Goal: Information Seeking & Learning: Learn about a topic

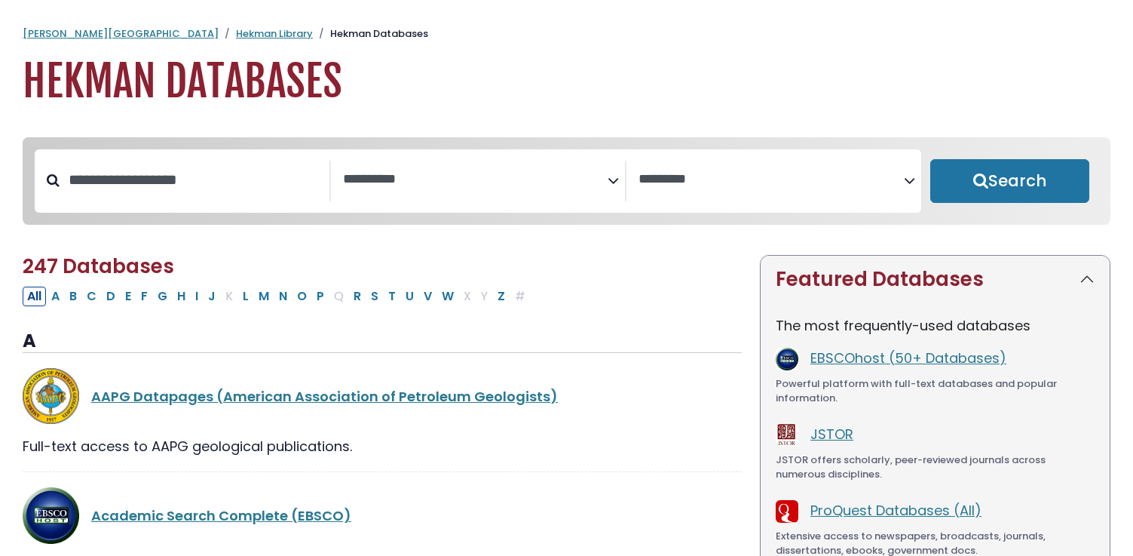
select select "Database Subject Filter"
select select "Database Vendors Filter"
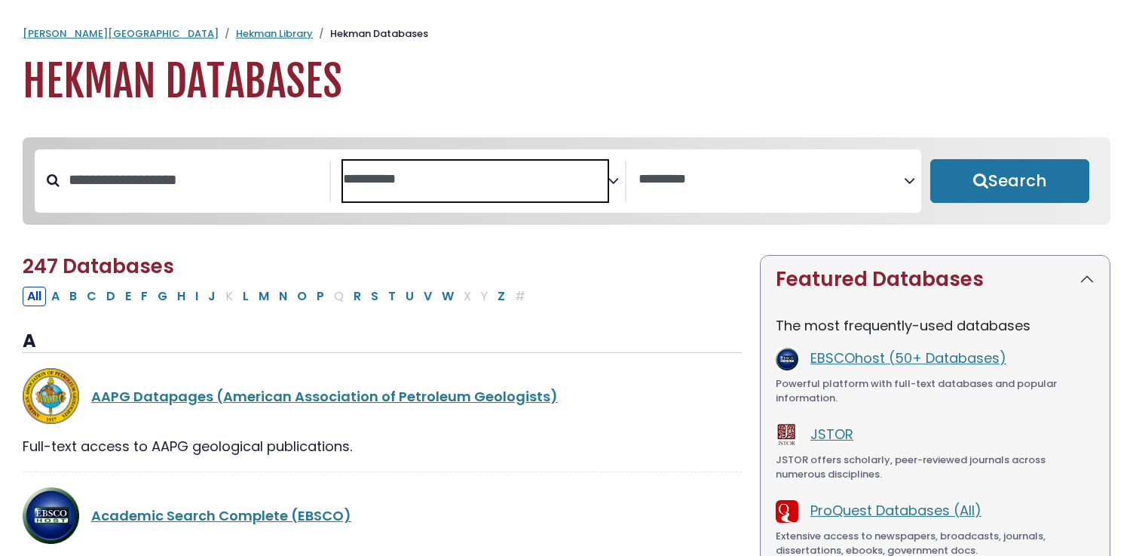
click at [581, 186] on textarea "Search" at bounding box center [475, 180] width 265 height 16
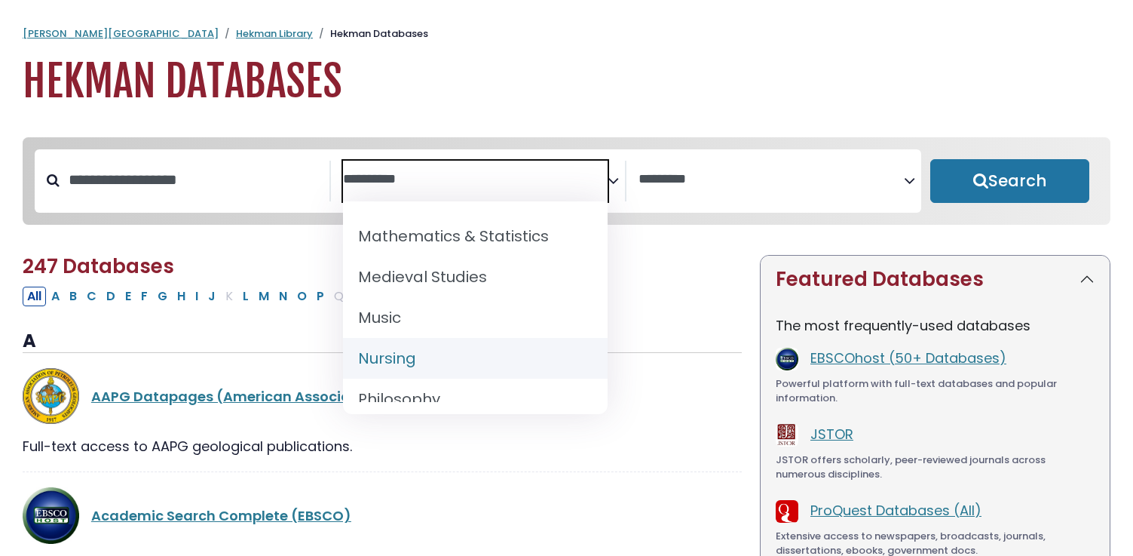
scroll to position [1126, 0]
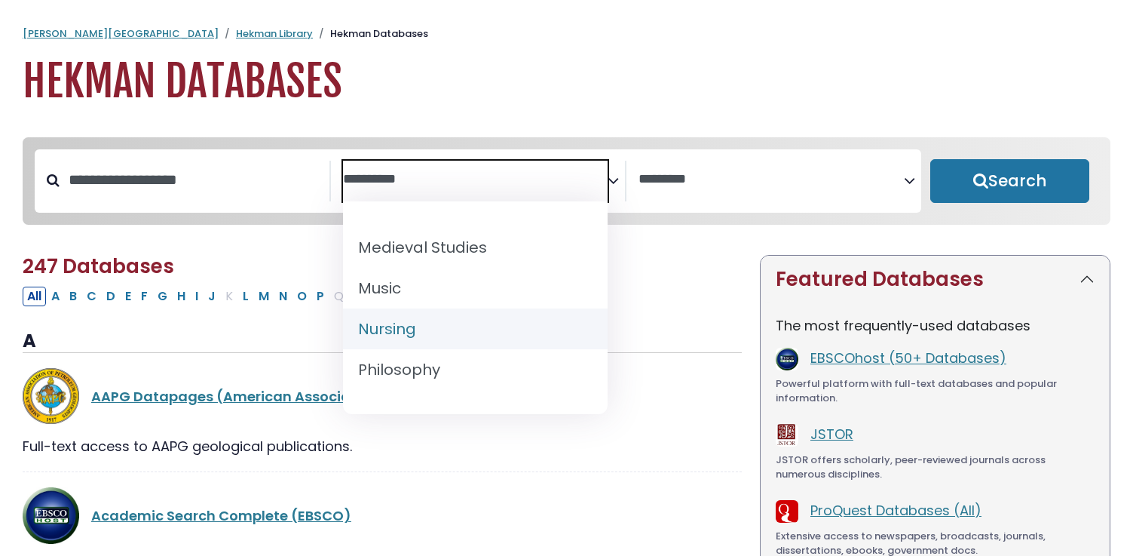
select select "*****"
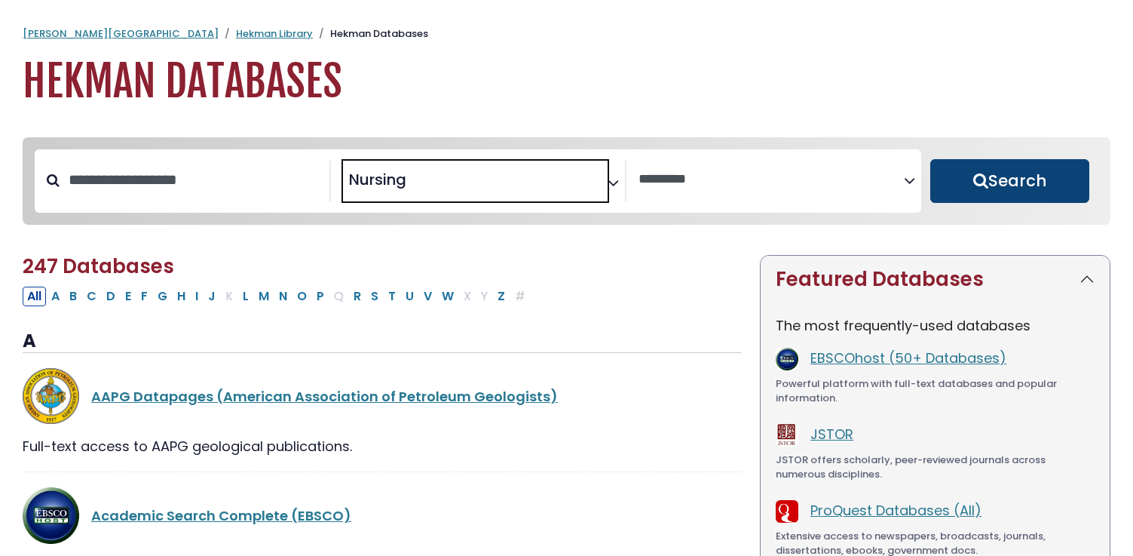
click at [996, 167] on button "Search" at bounding box center [1009, 181] width 159 height 44
select select "Database Vendors Filter"
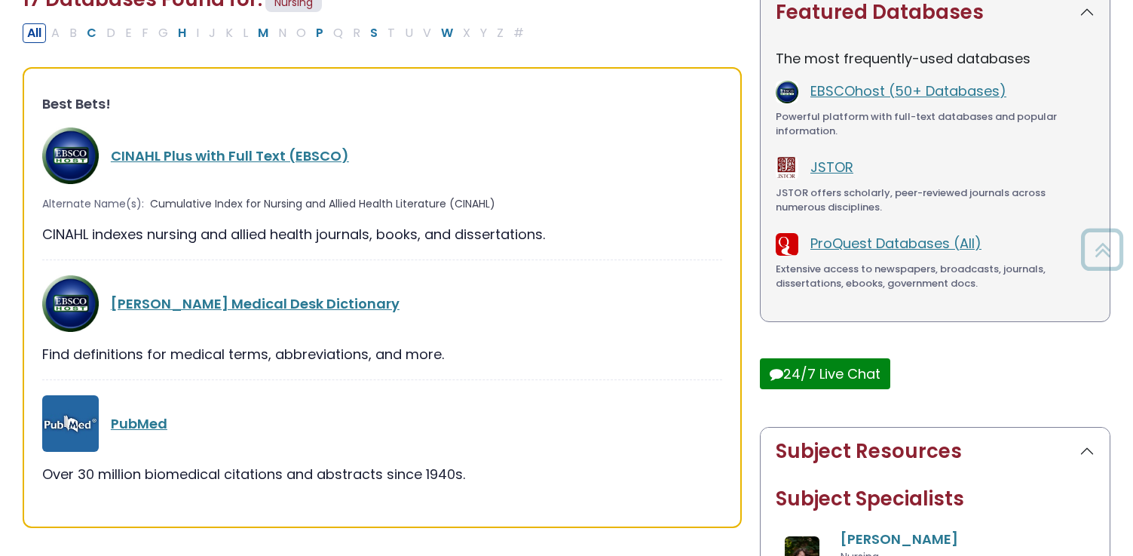
scroll to position [289, 0]
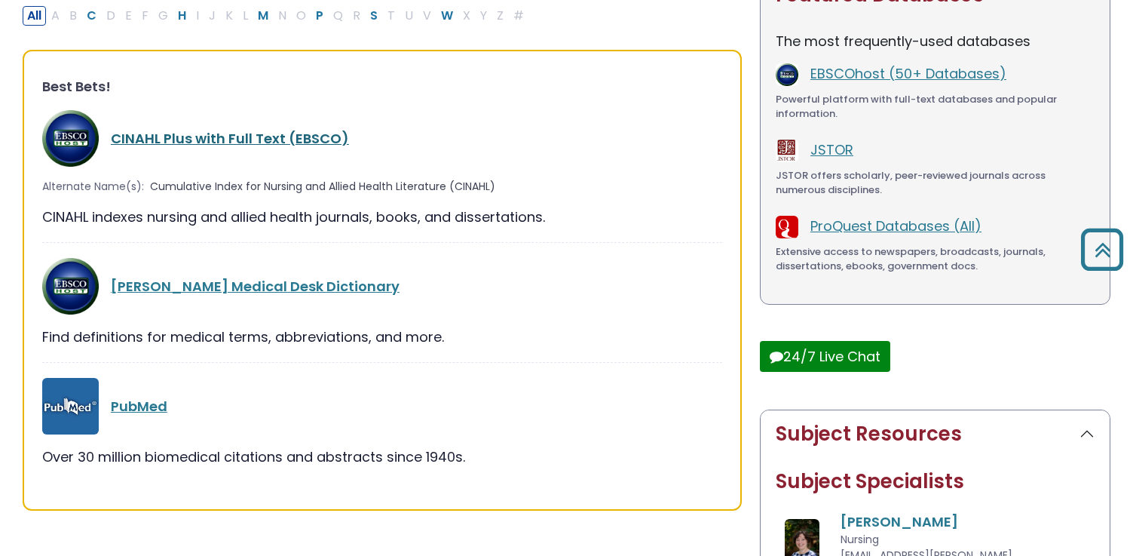
click at [303, 134] on link "CINAHL Plus with Full Text (EBSCO)" at bounding box center [230, 138] width 238 height 19
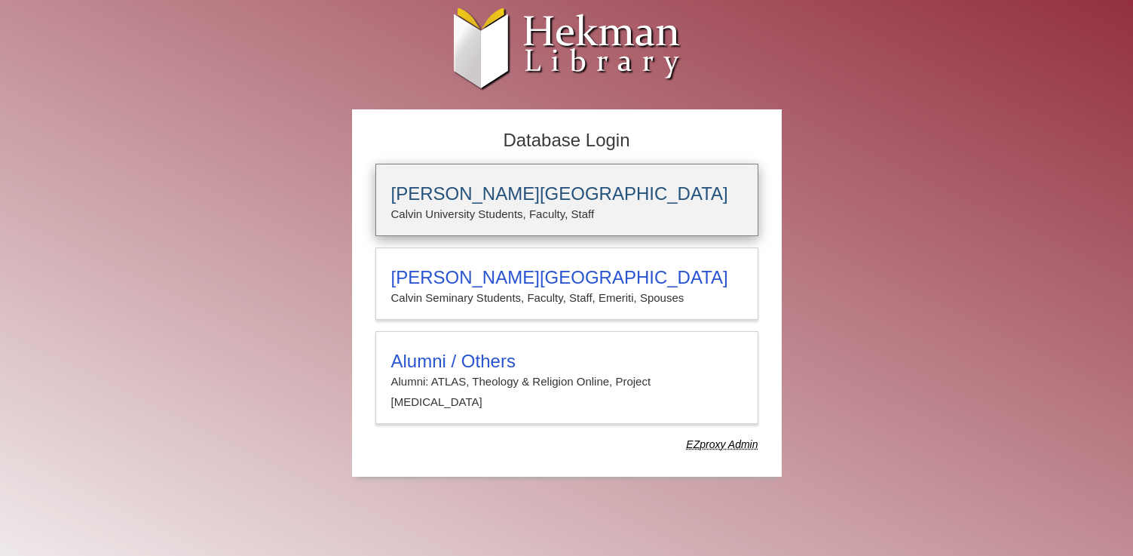
type input "**********"
click at [522, 196] on h3 "[PERSON_NAME][GEOGRAPHIC_DATA]" at bounding box center [566, 193] width 351 height 21
